Goal: Information Seeking & Learning: Learn about a topic

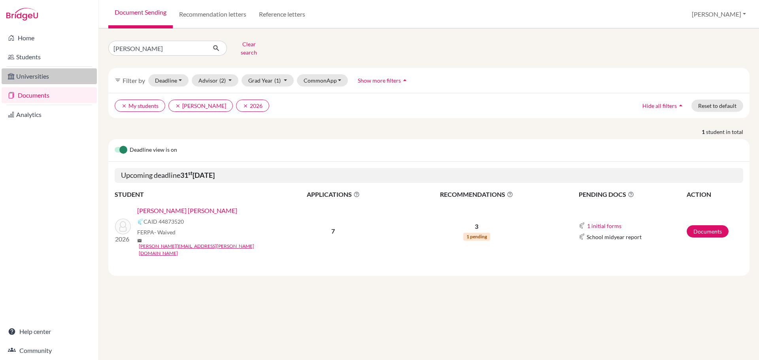
click at [31, 77] on link "Universities" at bounding box center [49, 76] width 95 height 16
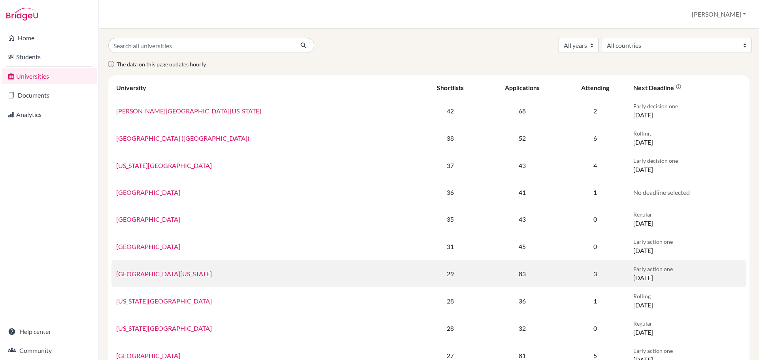
click at [155, 274] on link "University of Texas at Austin" at bounding box center [164, 274] width 96 height 8
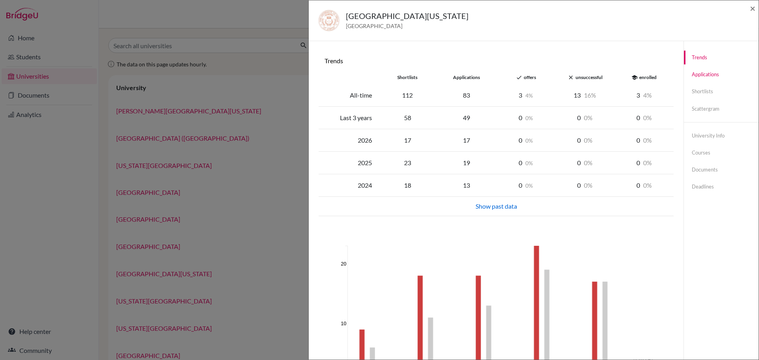
click at [699, 74] on link "Applications" at bounding box center [721, 75] width 75 height 14
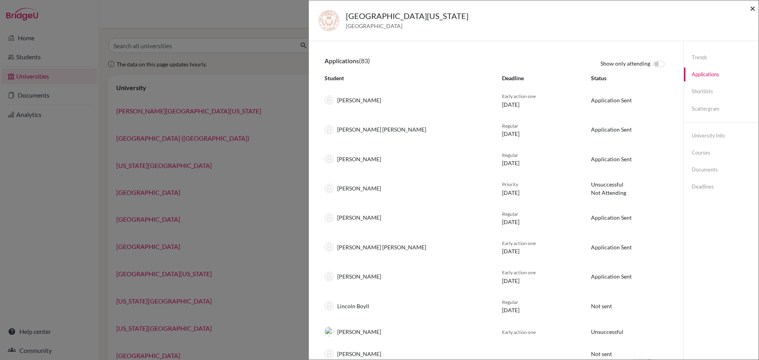
click at [751, 8] on span "×" at bounding box center [753, 7] width 6 height 11
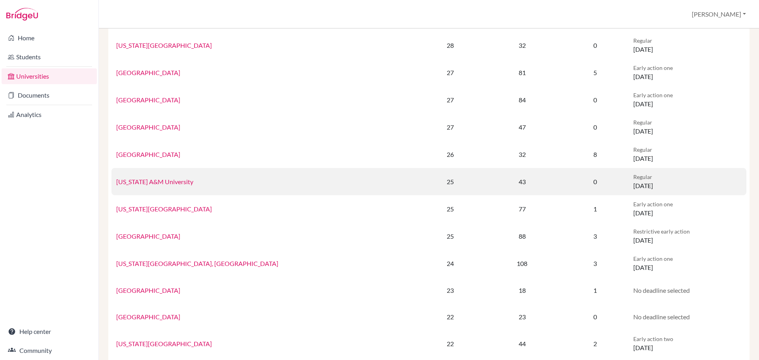
scroll to position [460, 0]
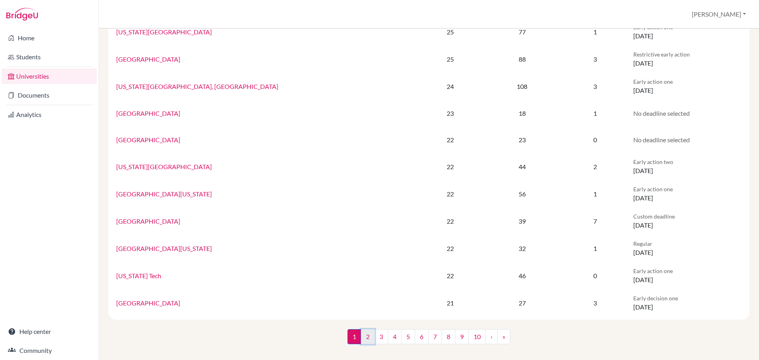
click at [365, 336] on link "2" at bounding box center [368, 336] width 14 height 15
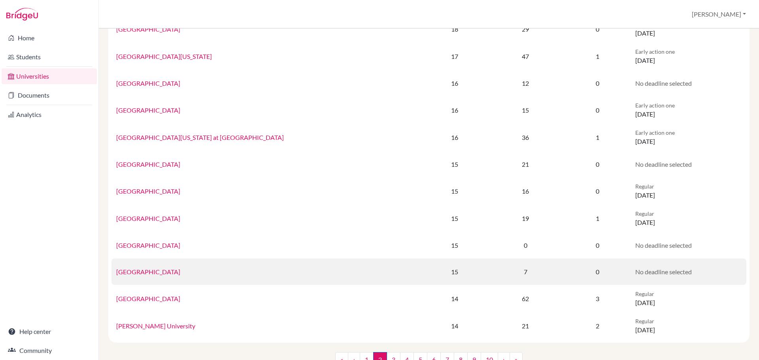
scroll to position [458, 0]
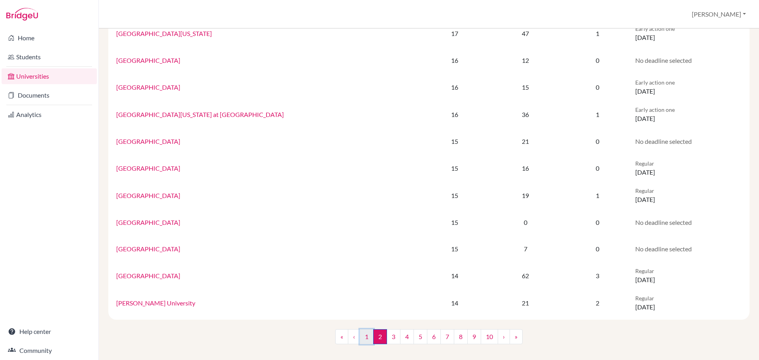
click at [362, 338] on link "1" at bounding box center [367, 336] width 14 height 15
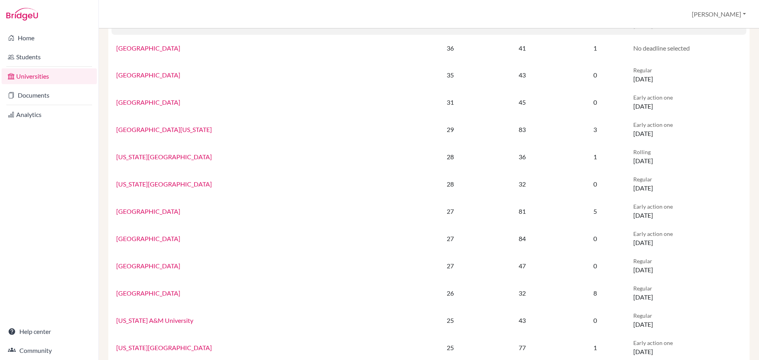
scroll to position [158, 0]
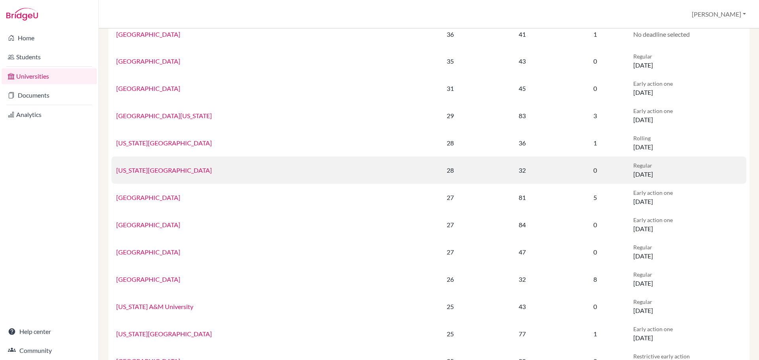
click at [157, 171] on link "Florida State University" at bounding box center [164, 170] width 96 height 8
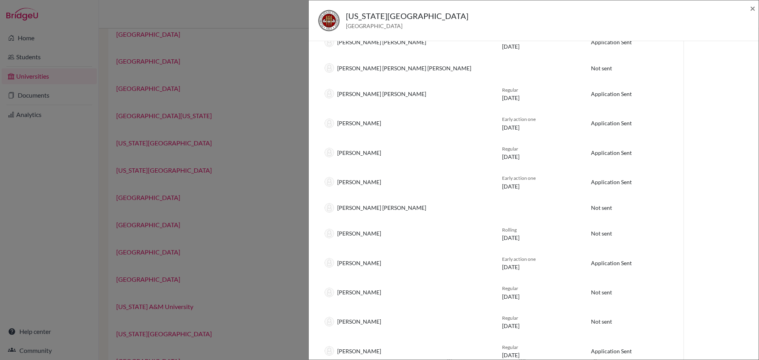
scroll to position [0, 0]
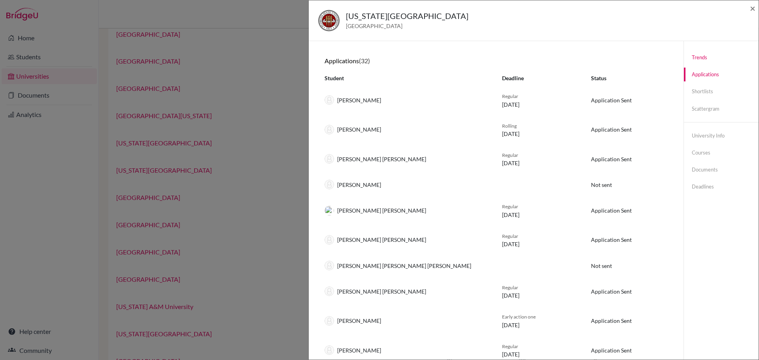
click at [692, 57] on link "Trends" at bounding box center [721, 58] width 75 height 14
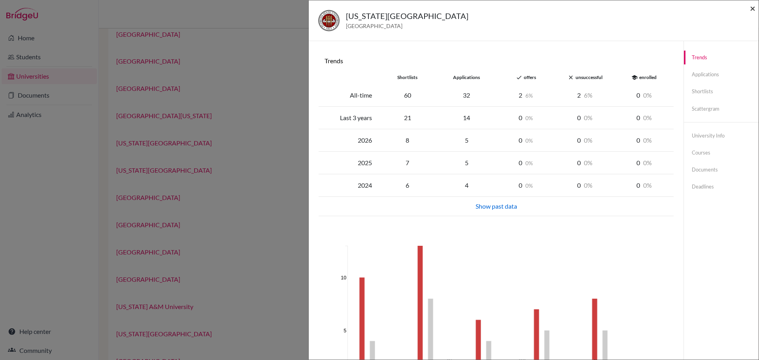
click at [752, 8] on span "×" at bounding box center [753, 7] width 6 height 11
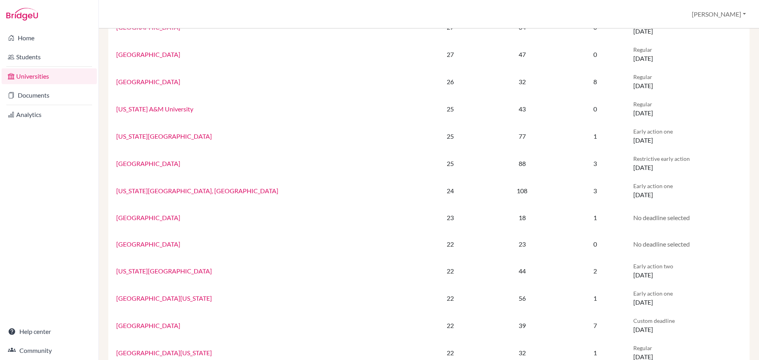
scroll to position [395, 0]
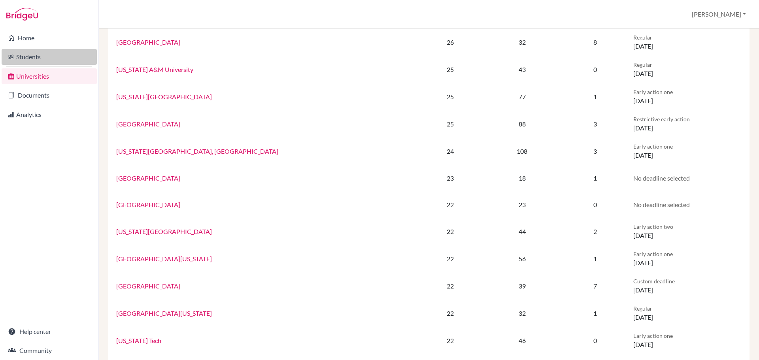
click at [26, 58] on link "Students" at bounding box center [49, 57] width 95 height 16
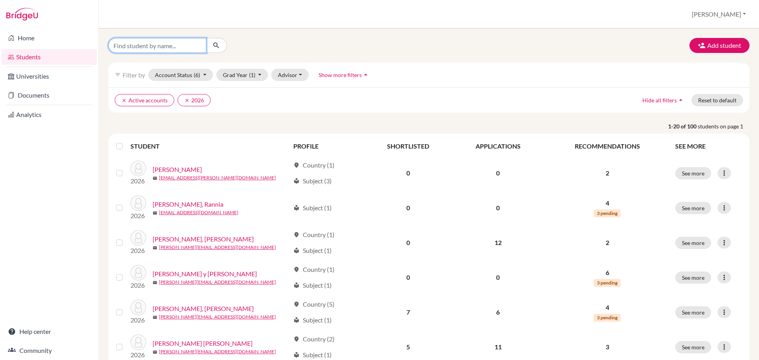
click at [171, 45] on input "Find student by name..." at bounding box center [157, 45] width 98 height 15
type input "novoa"
click at [214, 45] on icon "submit" at bounding box center [216, 45] width 8 height 8
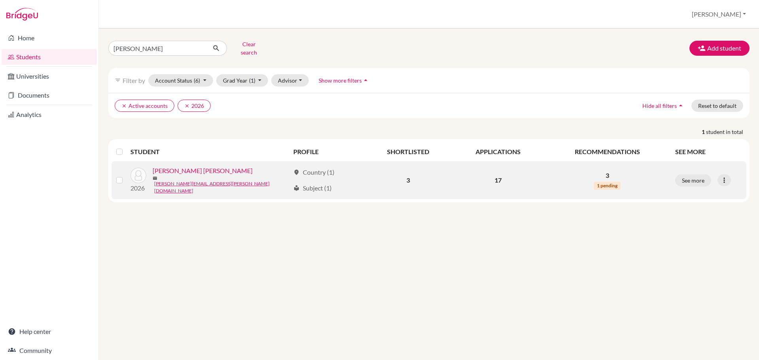
click at [184, 169] on link "Novoa Tarazi, Valeria" at bounding box center [203, 170] width 100 height 9
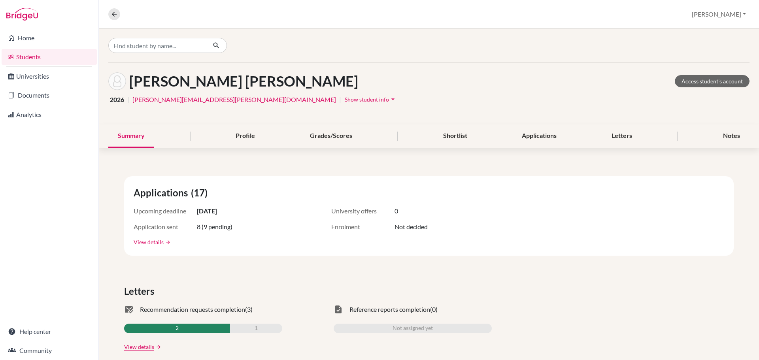
click at [149, 243] on link "View details" at bounding box center [149, 242] width 30 height 8
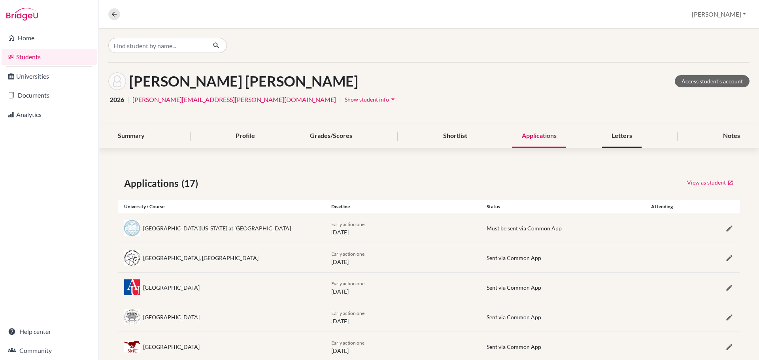
click at [618, 134] on div "Letters" at bounding box center [622, 135] width 40 height 23
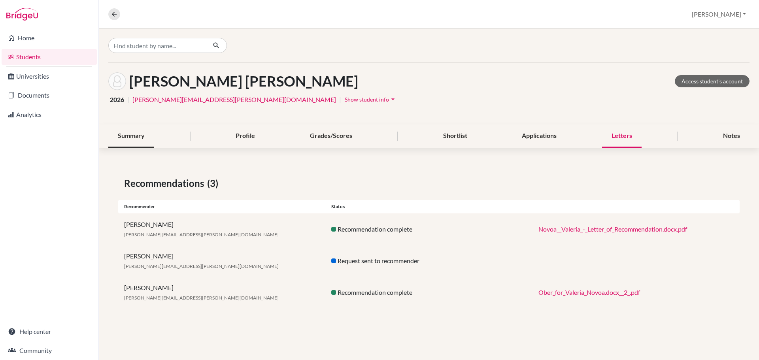
click at [135, 136] on div "Summary" at bounding box center [131, 135] width 46 height 23
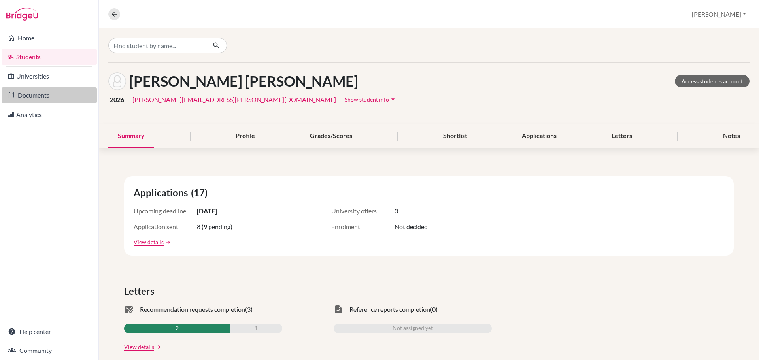
click at [29, 92] on link "Documents" at bounding box center [49, 95] width 95 height 16
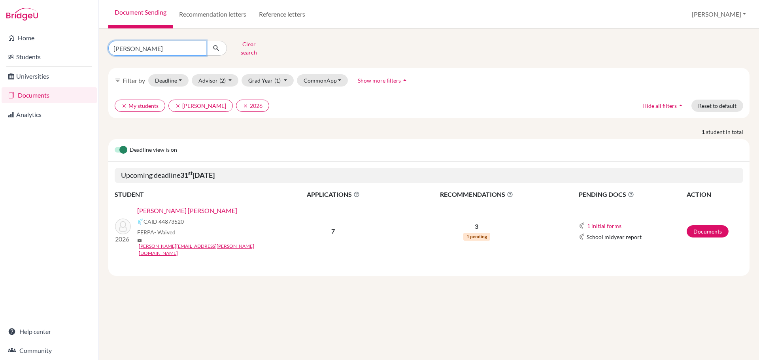
click at [149, 45] on input "[PERSON_NAME]" at bounding box center [157, 48] width 98 height 15
type input "Novoa"
click at [214, 44] on icon "submit" at bounding box center [216, 48] width 8 height 8
click at [705, 225] on link "Documents" at bounding box center [707, 231] width 42 height 12
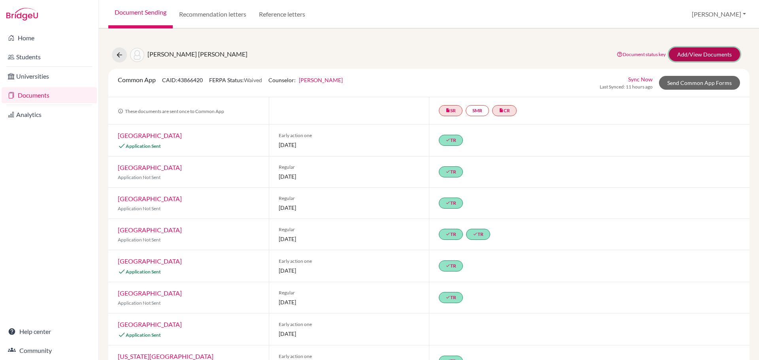
click at [688, 52] on link "Add/View Documents" at bounding box center [704, 54] width 71 height 14
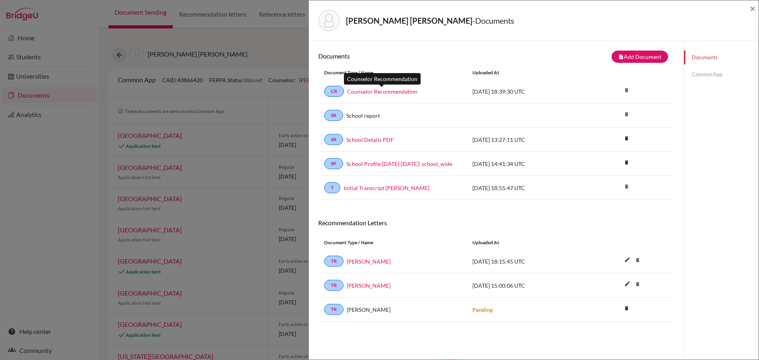
click at [385, 90] on link "Counselor Recommendation" at bounding box center [382, 91] width 70 height 8
click at [335, 115] on link "SR" at bounding box center [333, 115] width 19 height 11
click at [332, 116] on link "SR" at bounding box center [333, 115] width 19 height 11
click at [635, 54] on button "note_add Add Document" at bounding box center [639, 57] width 57 height 12
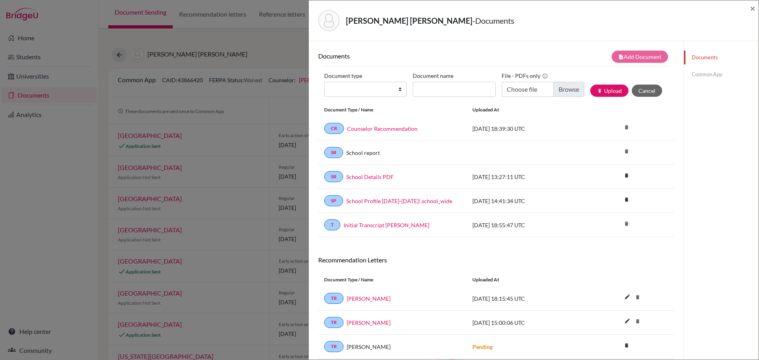
click at [697, 74] on link "Common App" at bounding box center [721, 75] width 75 height 14
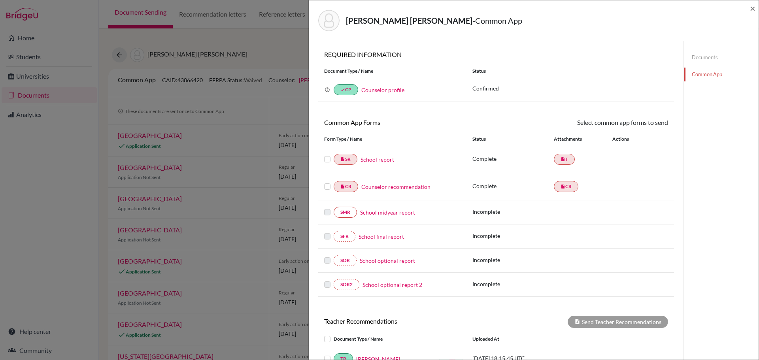
click at [698, 55] on link "Documents" at bounding box center [721, 58] width 75 height 14
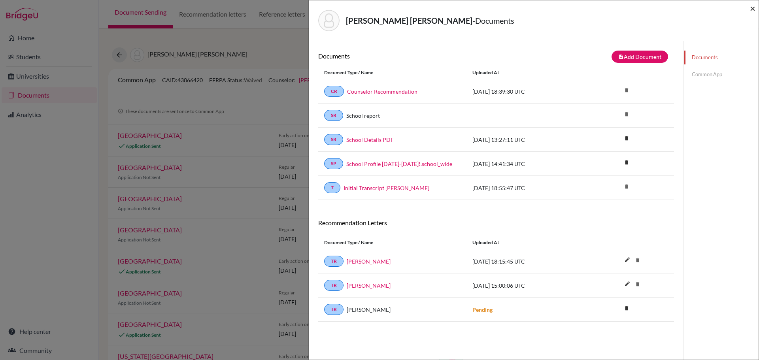
click at [751, 8] on span "×" at bounding box center [753, 7] width 6 height 11
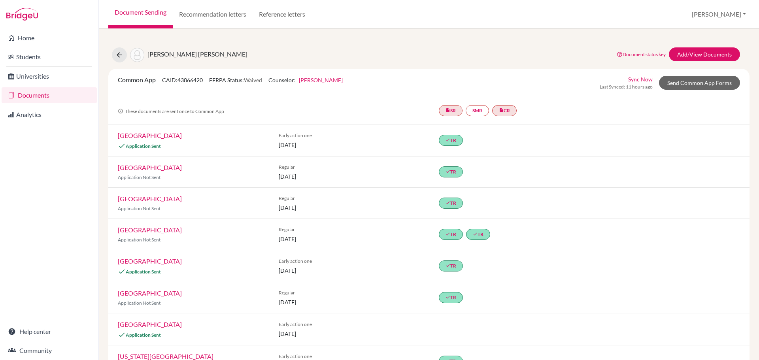
click at [634, 79] on link "Sync Now" at bounding box center [640, 79] width 25 height 8
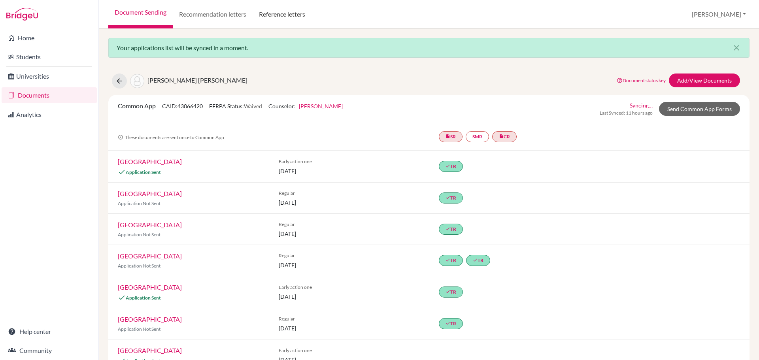
click at [270, 15] on link "Reference letters" at bounding box center [282, 14] width 59 height 28
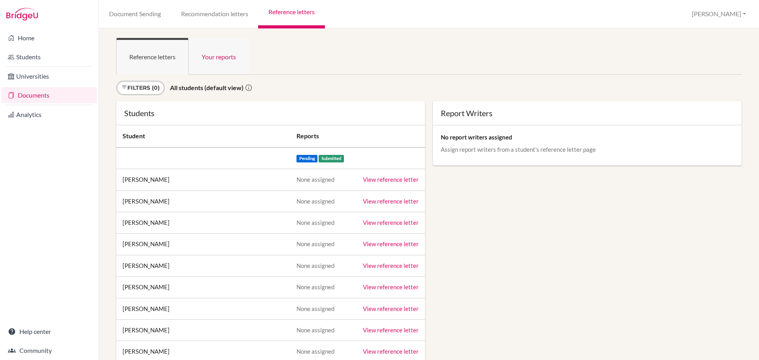
click at [216, 58] on link "Your reports" at bounding box center [218, 56] width 60 height 37
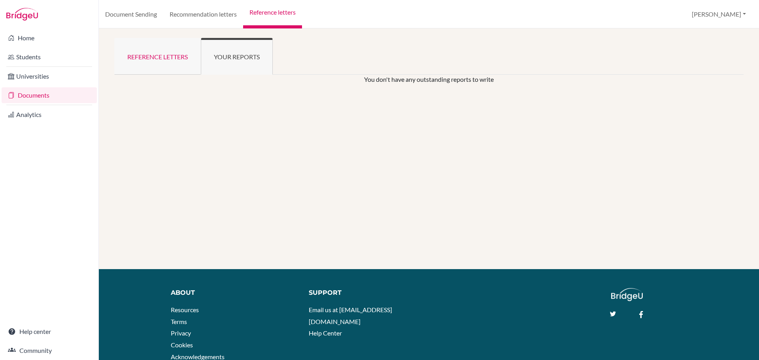
click at [183, 58] on link "Reference letters" at bounding box center [157, 56] width 87 height 37
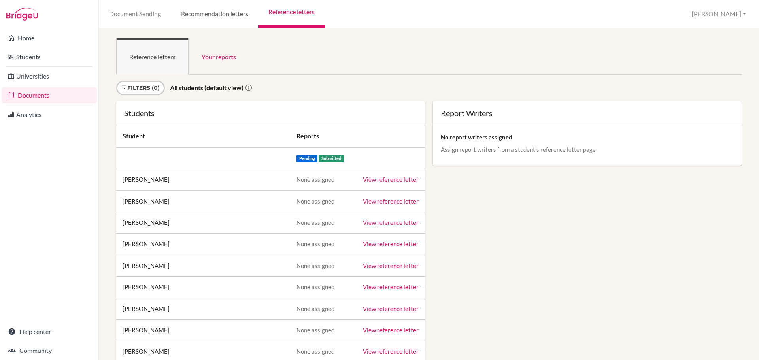
click at [216, 16] on link "Recommendation letters" at bounding box center [214, 14] width 87 height 28
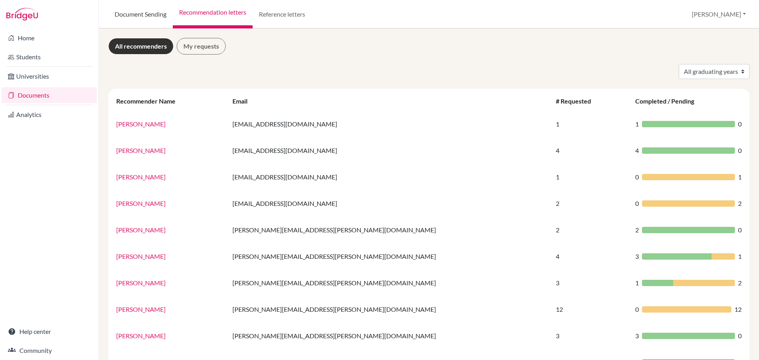
click at [148, 18] on link "Document Sending" at bounding box center [140, 14] width 64 height 28
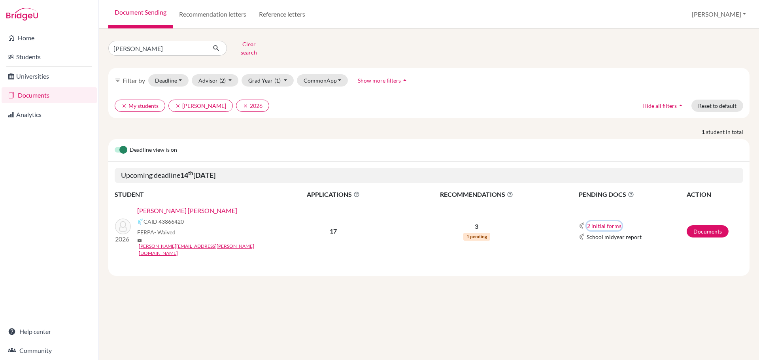
click at [602, 221] on button "2 initial forms" at bounding box center [603, 225] width 35 height 9
click at [626, 230] on div "Counselor recommendation" at bounding box center [627, 234] width 69 height 8
click at [609, 221] on button "2 initial forms" at bounding box center [603, 225] width 35 height 9
click at [630, 204] on td "2 initial forms Counselor recommendation School report School midyear report" at bounding box center [623, 232] width 126 height 64
click at [700, 225] on link "Documents" at bounding box center [707, 231] width 42 height 12
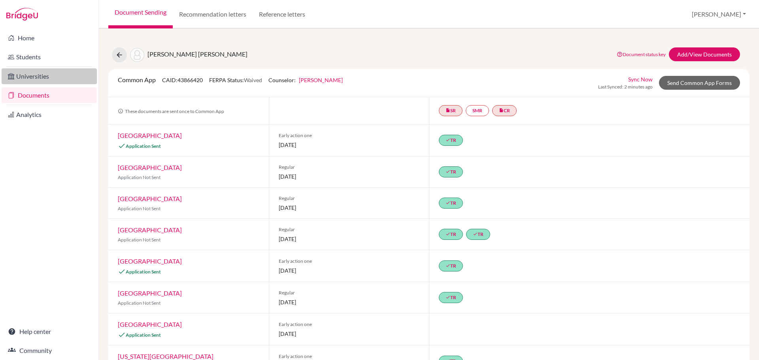
click at [38, 74] on link "Universities" at bounding box center [49, 76] width 95 height 16
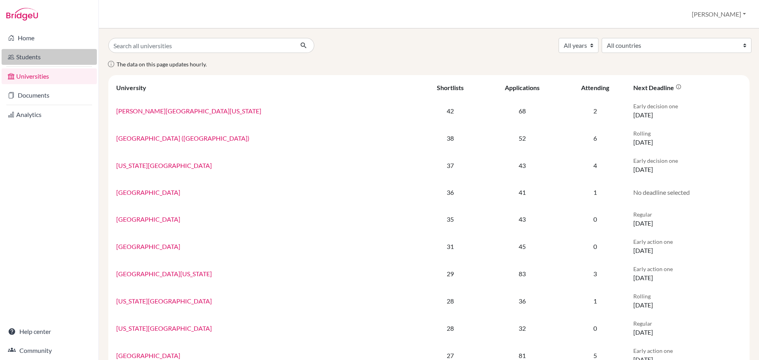
click at [34, 59] on link "Students" at bounding box center [49, 57] width 95 height 16
